Goal: Obtain resource: Obtain resource

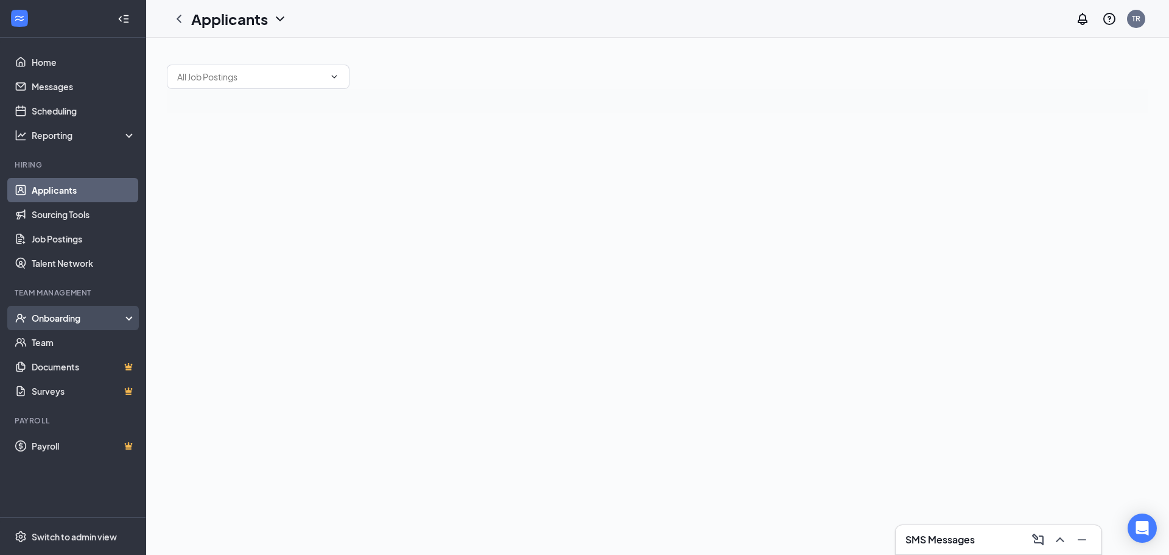
click at [52, 319] on div "Onboarding" at bounding box center [79, 318] width 94 height 12
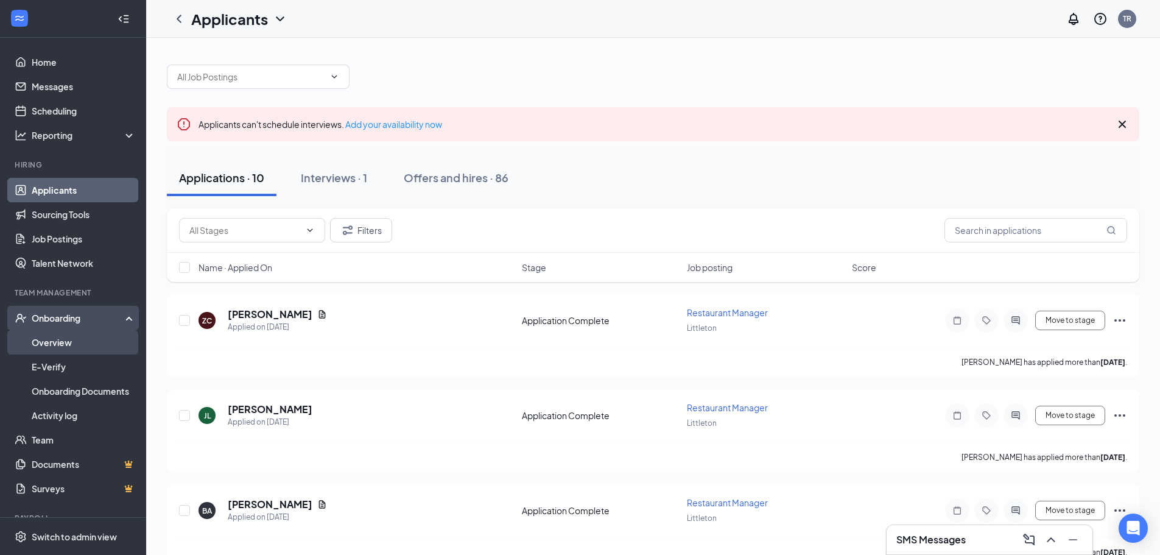
click at [56, 346] on link "Overview" at bounding box center [84, 342] width 104 height 24
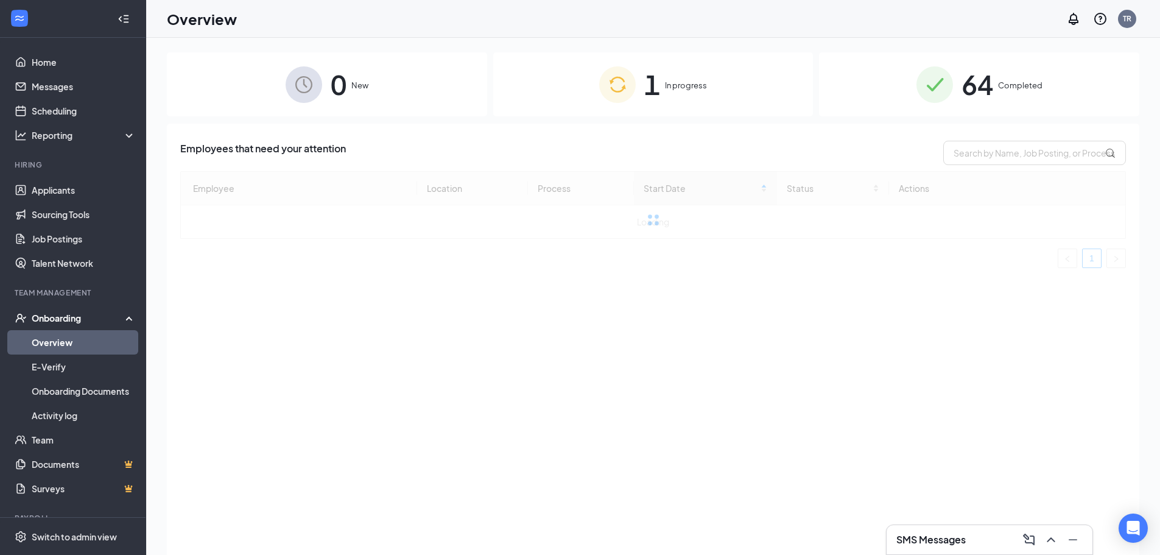
click at [1005, 90] on span "Completed" at bounding box center [1020, 85] width 44 height 12
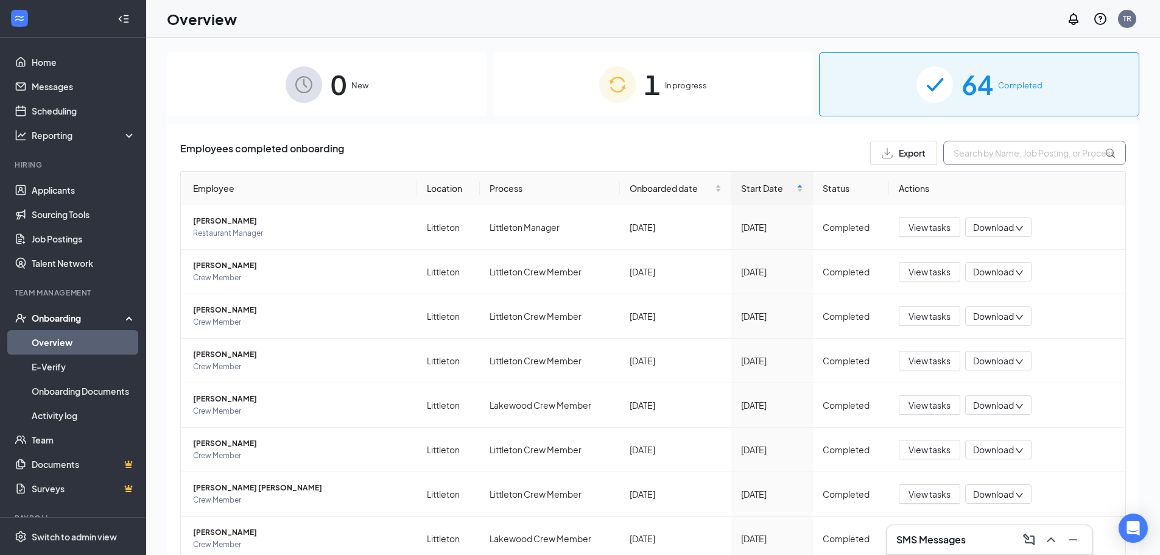
click at [956, 152] on input "text" at bounding box center [1034, 153] width 183 height 24
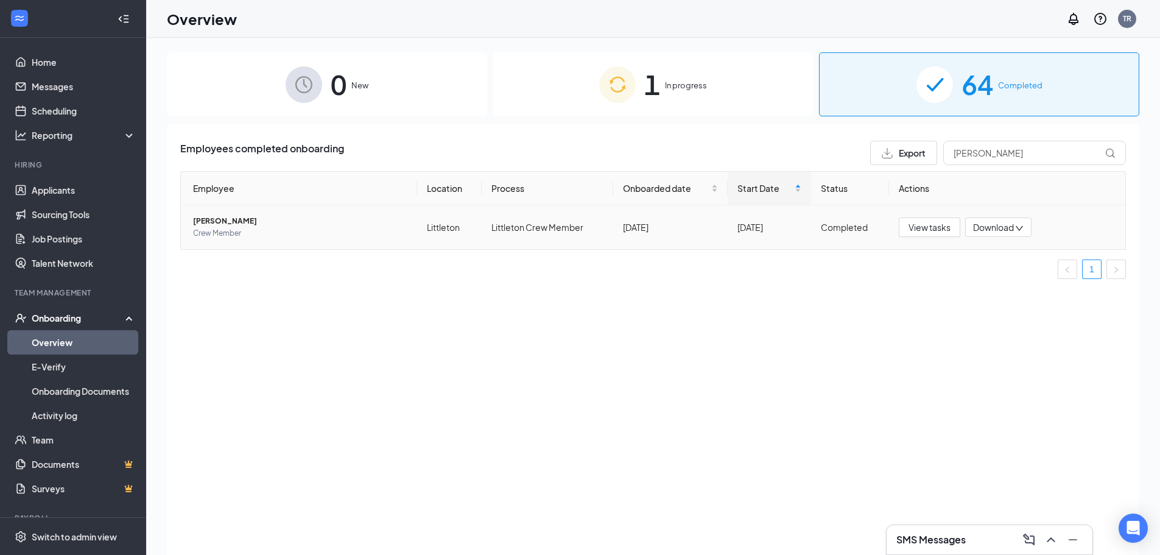
click at [236, 224] on span "[PERSON_NAME]" at bounding box center [300, 221] width 214 height 12
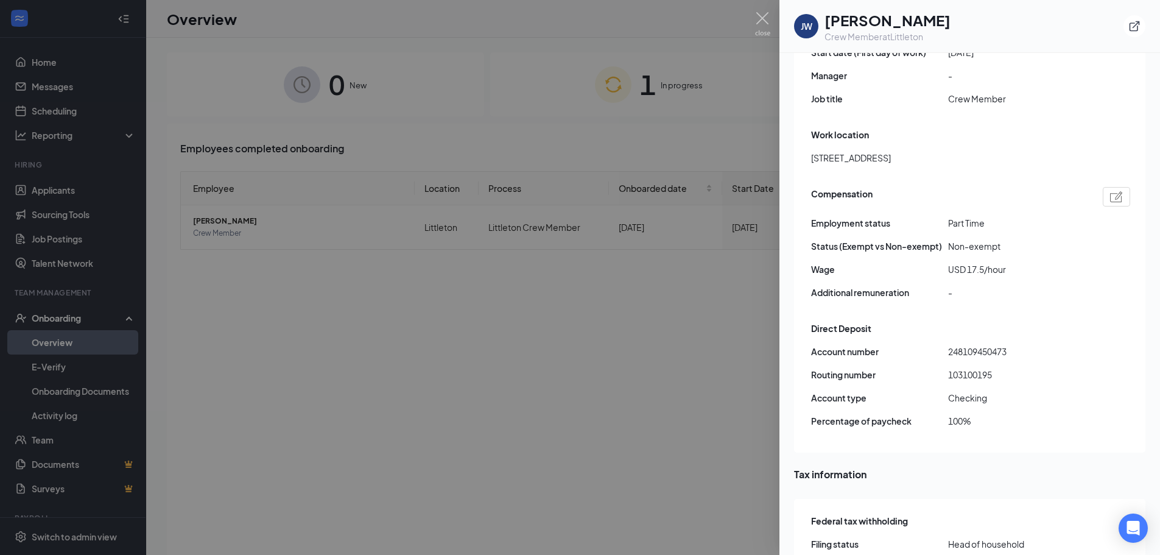
scroll to position [726, 0]
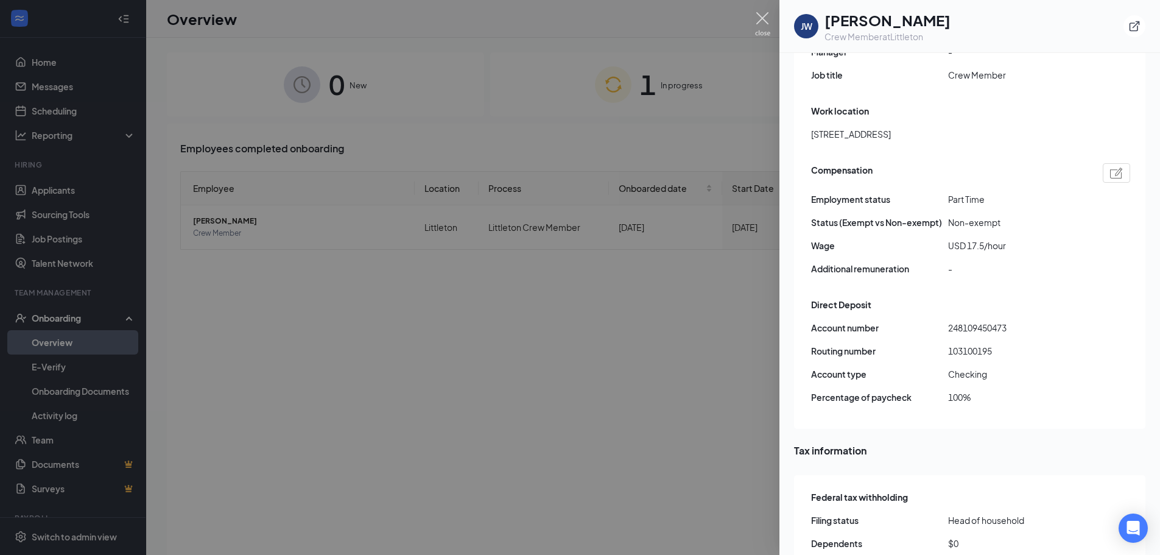
click at [759, 17] on img at bounding box center [762, 24] width 15 height 24
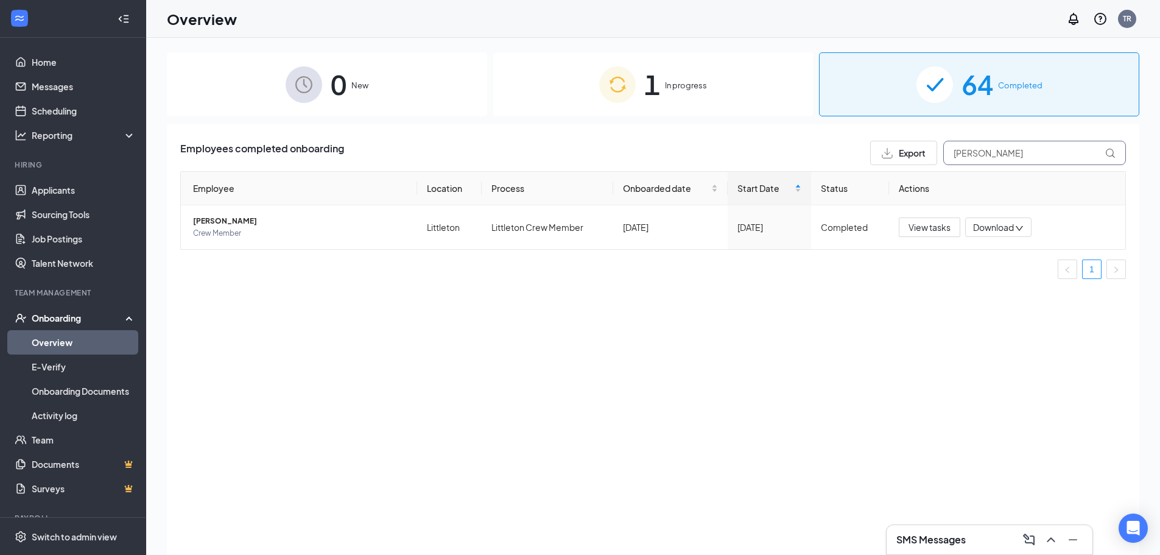
drag, startPoint x: 1000, startPoint y: 152, endPoint x: 901, endPoint y: 110, distance: 107.5
click at [901, 147] on div "Export [PERSON_NAME]" at bounding box center [998, 153] width 256 height 24
type input "[PERSON_NAME]"
click at [253, 221] on span "[PERSON_NAME]" at bounding box center [300, 221] width 214 height 12
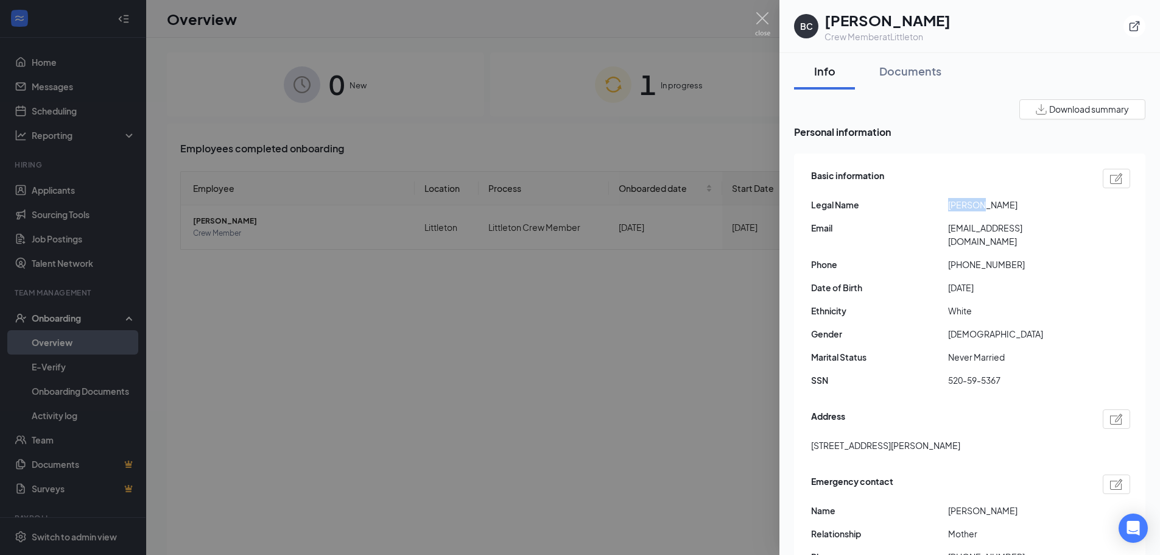
drag, startPoint x: 982, startPoint y: 205, endPoint x: 921, endPoint y: 209, distance: 61.0
click at [921, 209] on div "Legal Name [PERSON_NAME]" at bounding box center [970, 204] width 319 height 13
copy div "[PERSON_NAME]"
drag, startPoint x: 991, startPoint y: 207, endPoint x: 1033, endPoint y: 212, distance: 42.9
click at [1035, 209] on span "[PERSON_NAME]" at bounding box center [1016, 204] width 137 height 13
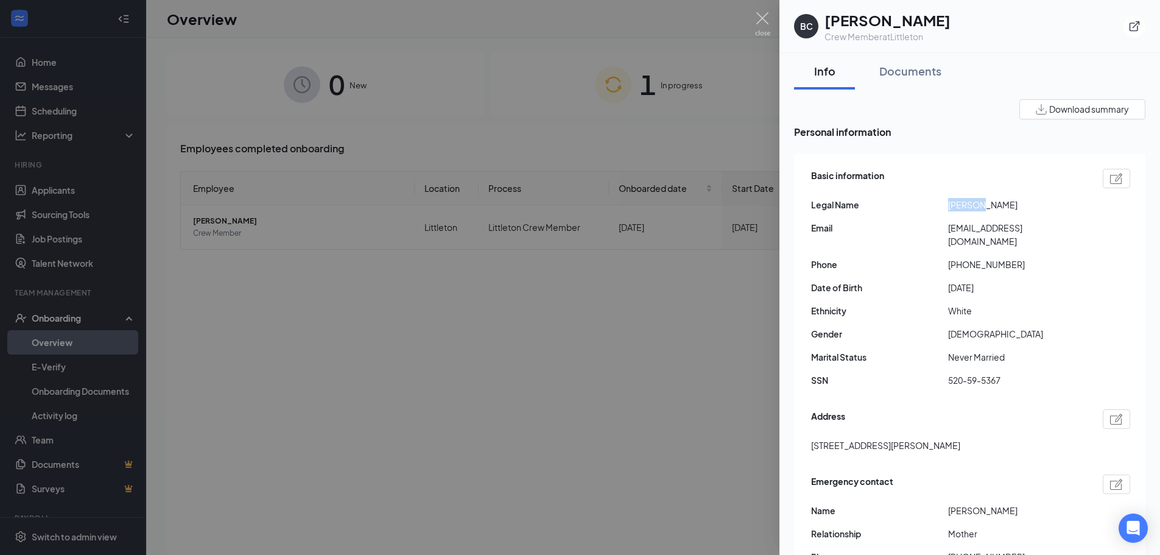
copy span "[PERSON_NAME]"
drag, startPoint x: 1083, startPoint y: 229, endPoint x: 923, endPoint y: 230, distance: 160.8
click at [923, 228] on div "Email [EMAIL_ADDRESS][DOMAIN_NAME]" at bounding box center [970, 234] width 319 height 27
copy div "[EMAIL_ADDRESS][DOMAIN_NAME]"
drag, startPoint x: 955, startPoint y: 251, endPoint x: 1017, endPoint y: 268, distance: 63.8
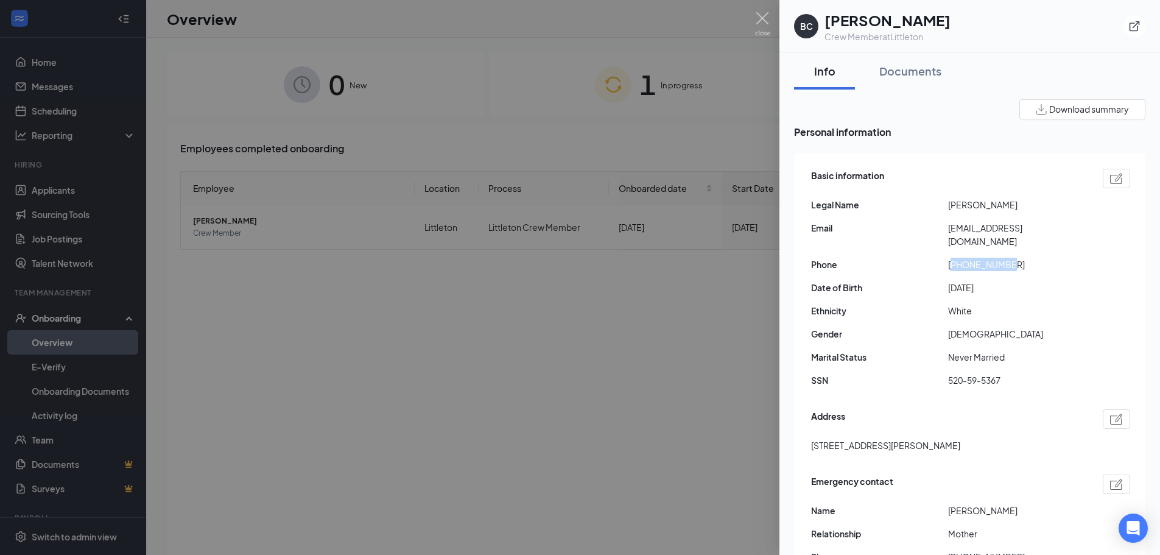
click at [1014, 261] on div "Basic information Legal Name [PERSON_NAME] Email [EMAIL_ADDRESS][DOMAIN_NAME] P…" at bounding box center [970, 281] width 319 height 231
copy span "13853861306"
drag, startPoint x: 1010, startPoint y: 270, endPoint x: 929, endPoint y: 279, distance: 81.0
click at [929, 281] on div "Date of Birth [DEMOGRAPHIC_DATA]" at bounding box center [970, 287] width 319 height 13
copy div "[DATE]"
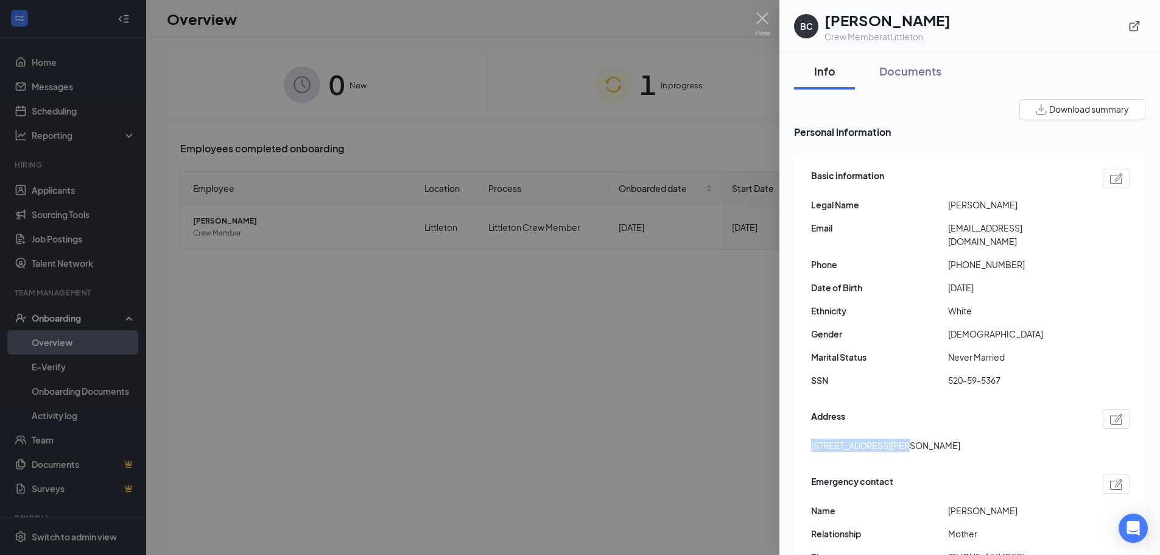
drag, startPoint x: 897, startPoint y: 434, endPoint x: 808, endPoint y: 439, distance: 89.0
click at [809, 438] on div "Basic information Legal Name [PERSON_NAME] Email [EMAIL_ADDRESS][DOMAIN_NAME] P…" at bounding box center [969, 388] width 351 height 471
copy span "[STREET_ADDRESS][PERSON_NAME]"
drag, startPoint x: 932, startPoint y: 430, endPoint x: 901, endPoint y: 431, distance: 31.1
click at [901, 438] on span "[STREET_ADDRESS][PERSON_NAME]" at bounding box center [885, 444] width 149 height 13
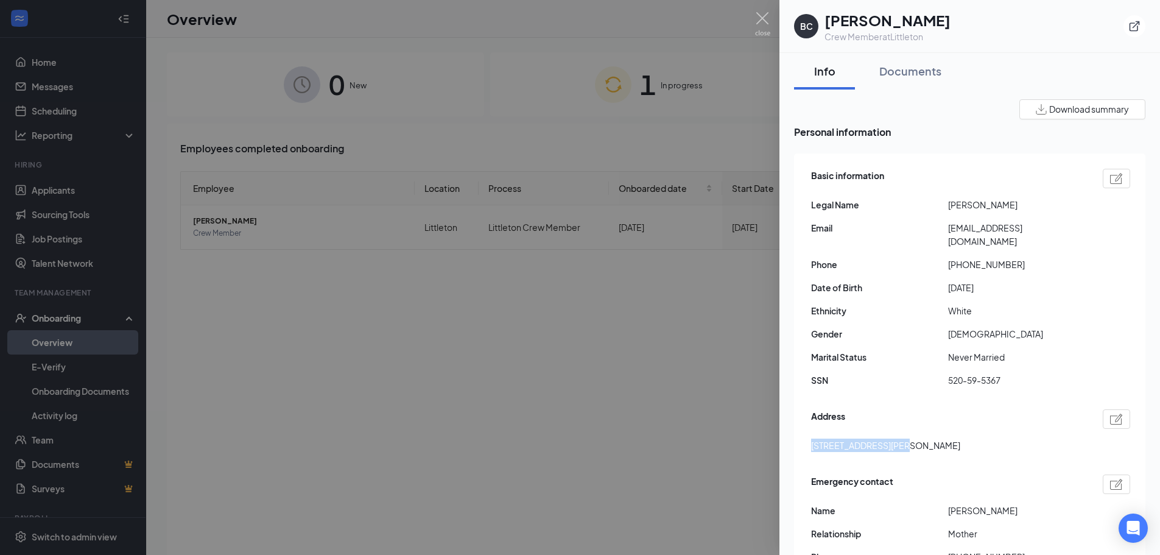
copy span "Littleton"
drag, startPoint x: 960, startPoint y: 432, endPoint x: 1004, endPoint y: 438, distance: 44.3
click at [1005, 438] on div "[STREET_ADDRESS][PERSON_NAME]" at bounding box center [970, 444] width 319 height 13
copy span "80120"
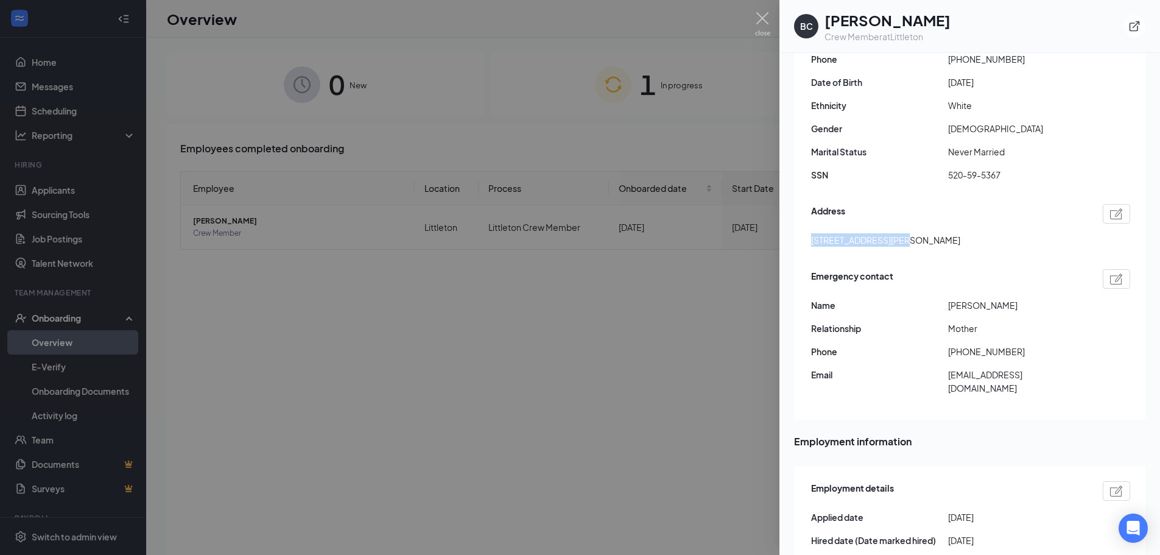
scroll to position [208, 0]
drag, startPoint x: 1016, startPoint y: 289, endPoint x: 938, endPoint y: 292, distance: 78.0
click at [938, 296] on div "Name [PERSON_NAME]" at bounding box center [970, 302] width 319 height 13
copy div "[PERSON_NAME]"
drag, startPoint x: 1010, startPoint y: 337, endPoint x: 959, endPoint y: 335, distance: 50.6
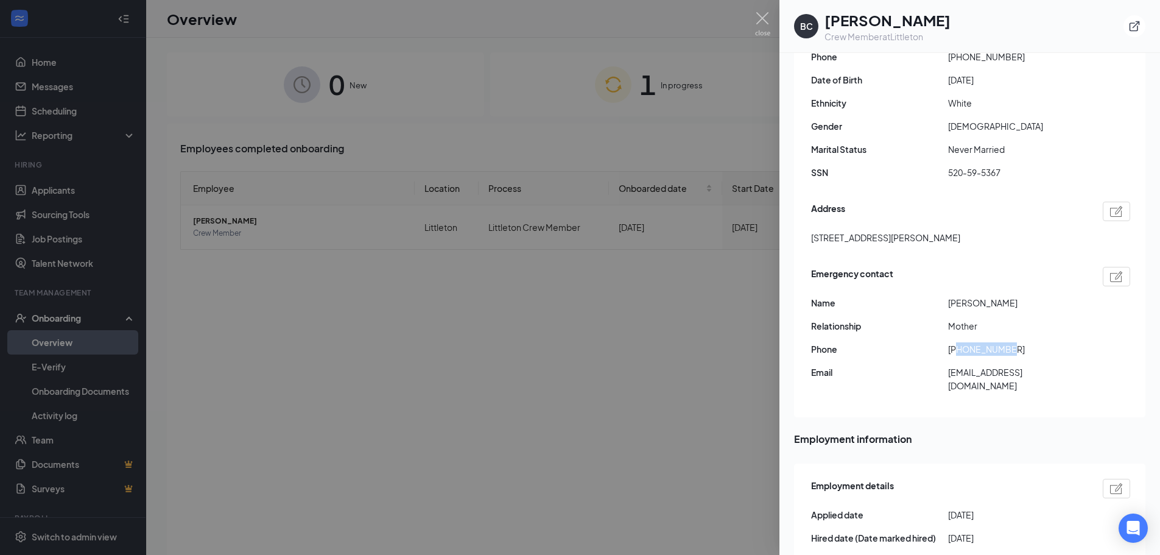
click at [959, 342] on span "[PHONE_NUMBER]" at bounding box center [1016, 348] width 137 height 13
copy span "2082516544"
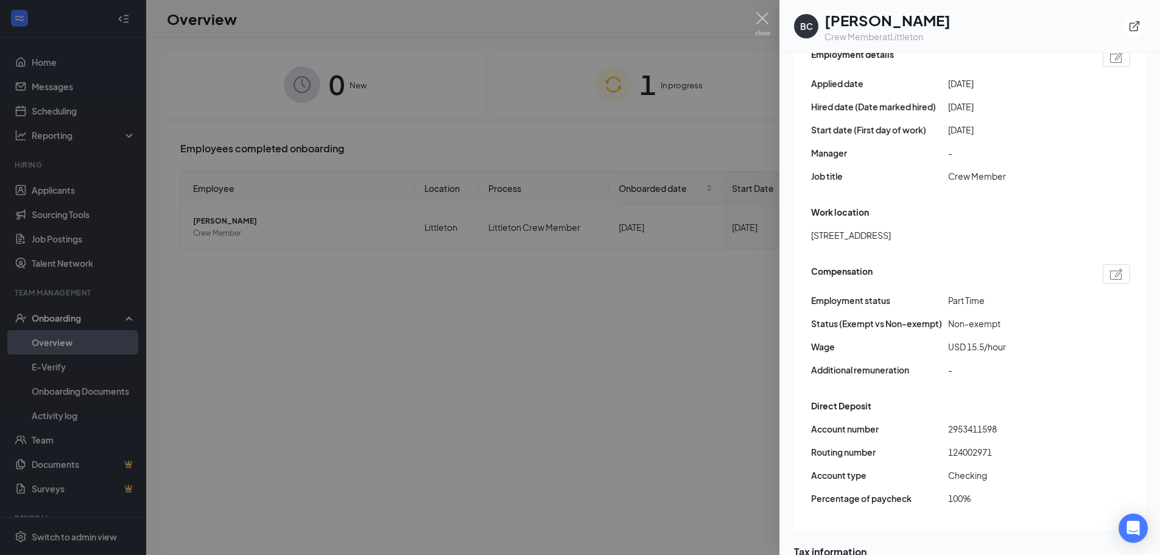
scroll to position [655, 0]
